Goal: Navigation & Orientation: Find specific page/section

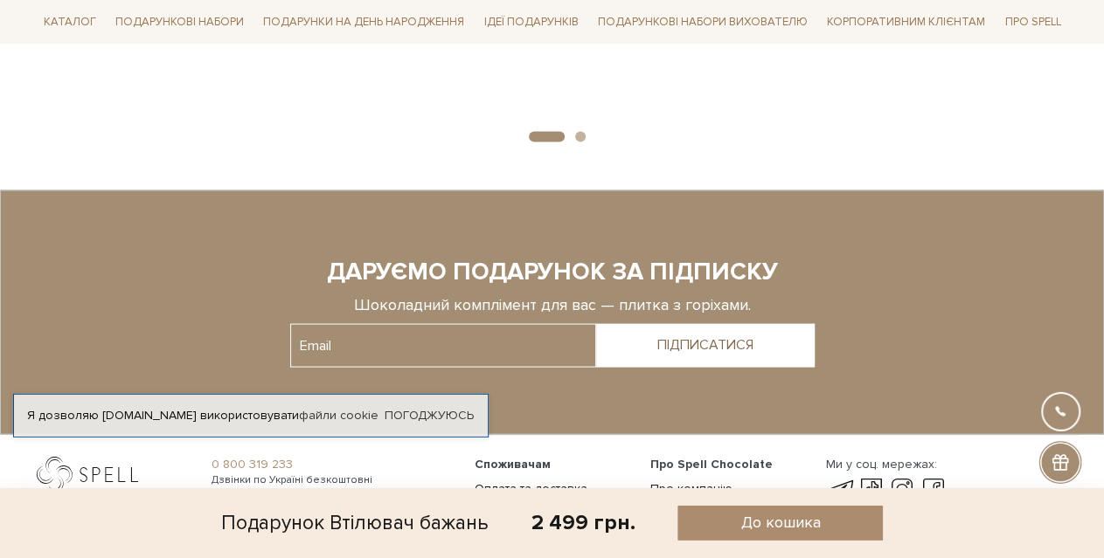
scroll to position [1814, 0]
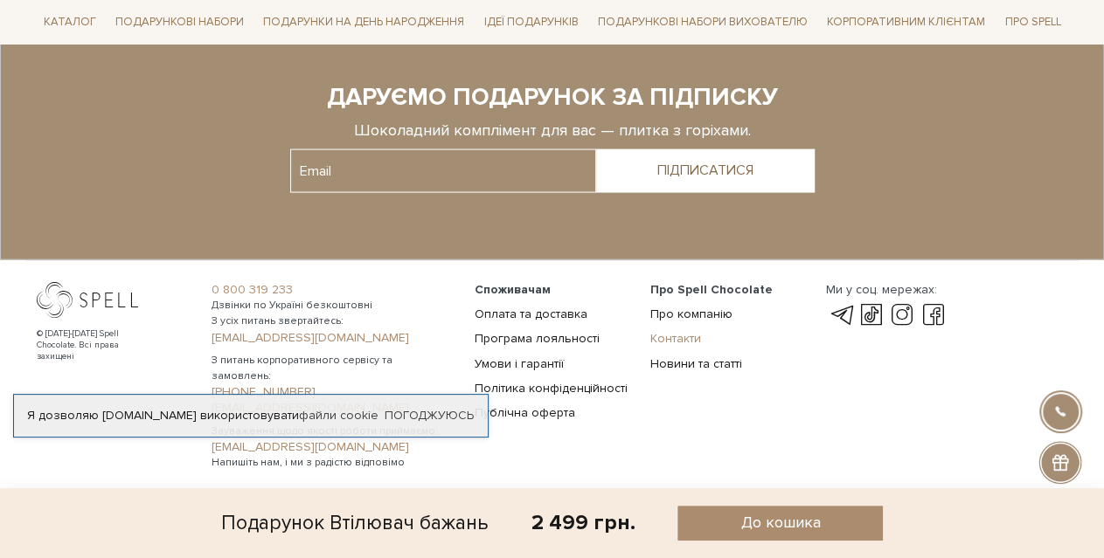
click at [689, 338] on link "Контакти" at bounding box center [675, 338] width 51 height 15
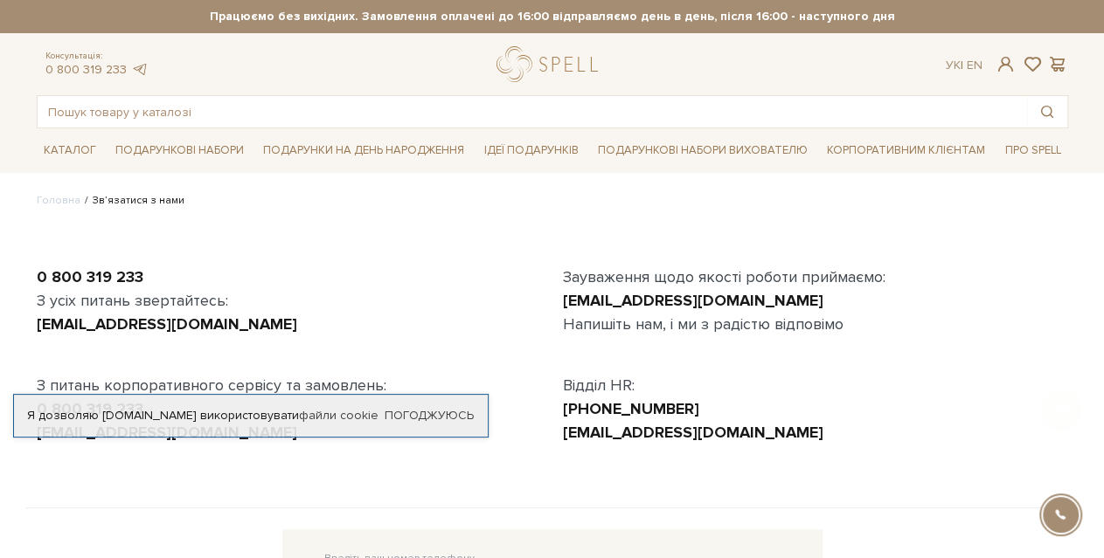
scroll to position [517, 0]
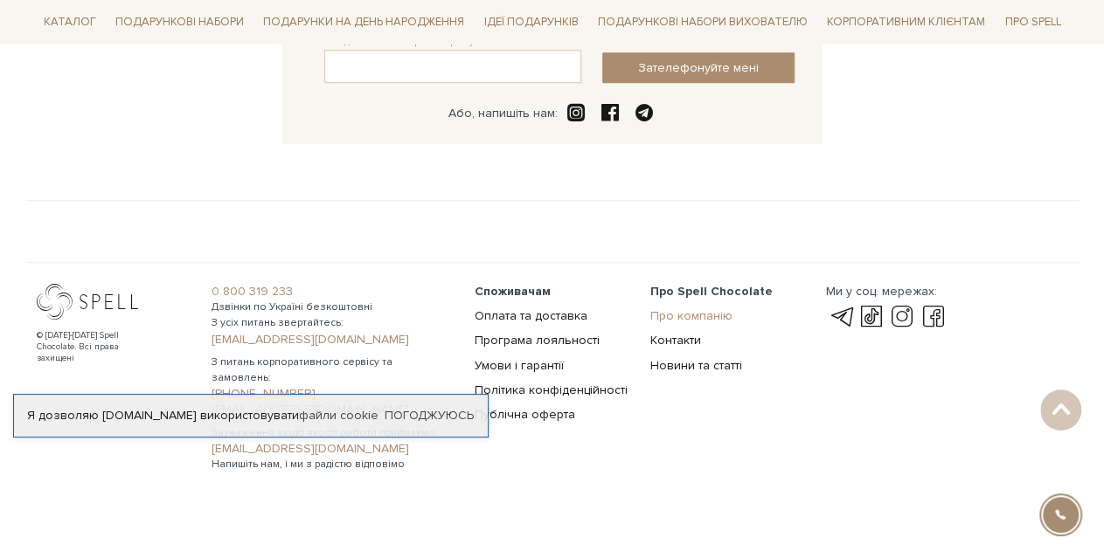
click at [697, 314] on link "Про компанію" at bounding box center [691, 315] width 82 height 15
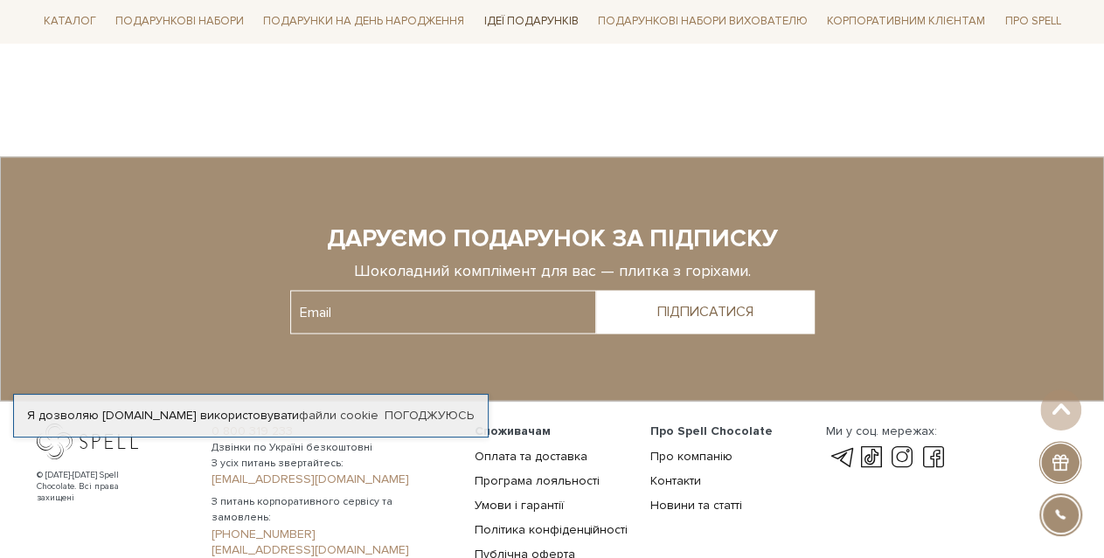
scroll to position [1239, 0]
